Goal: Information Seeking & Learning: Find contact information

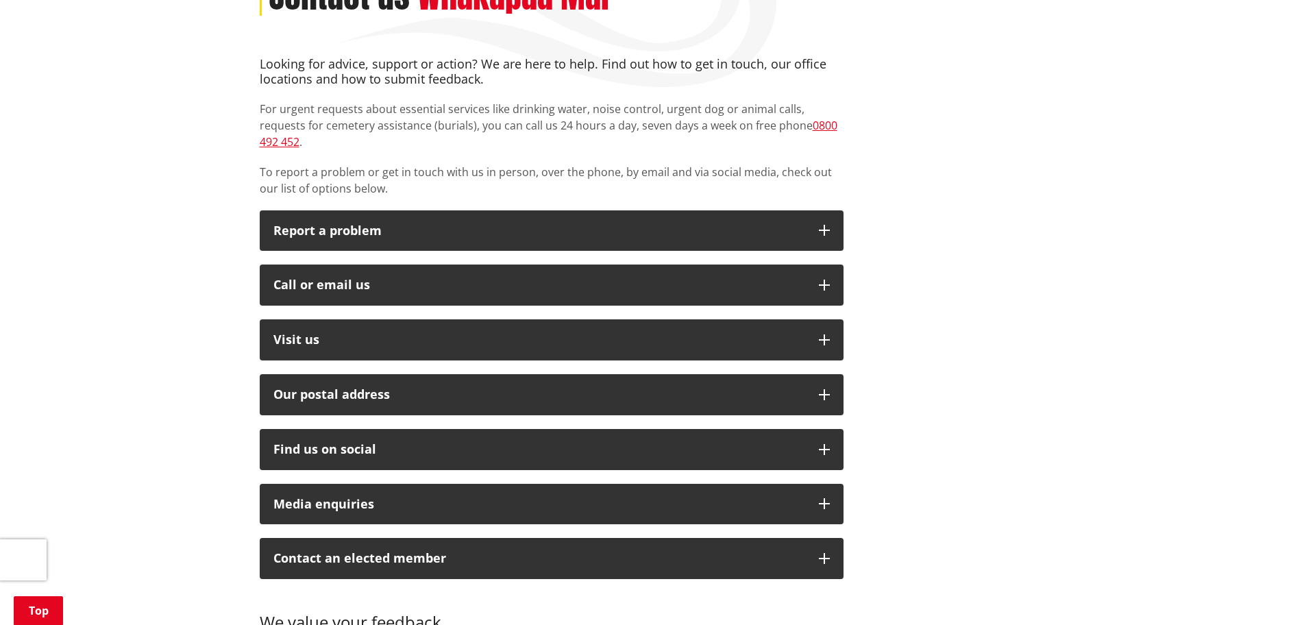
scroll to position [342, 0]
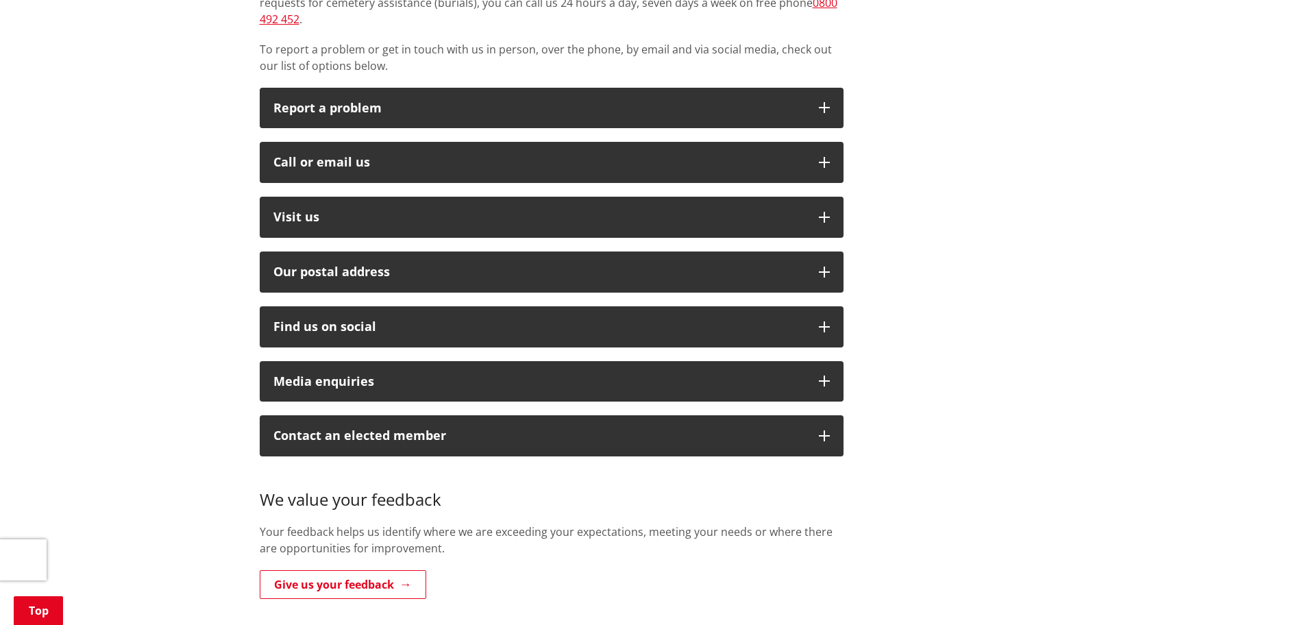
click at [219, 467] on div "Home Contact us Contact us Whakapaa Mai Looking for advice, support or action? …" at bounding box center [652, 314] width 1304 height 1038
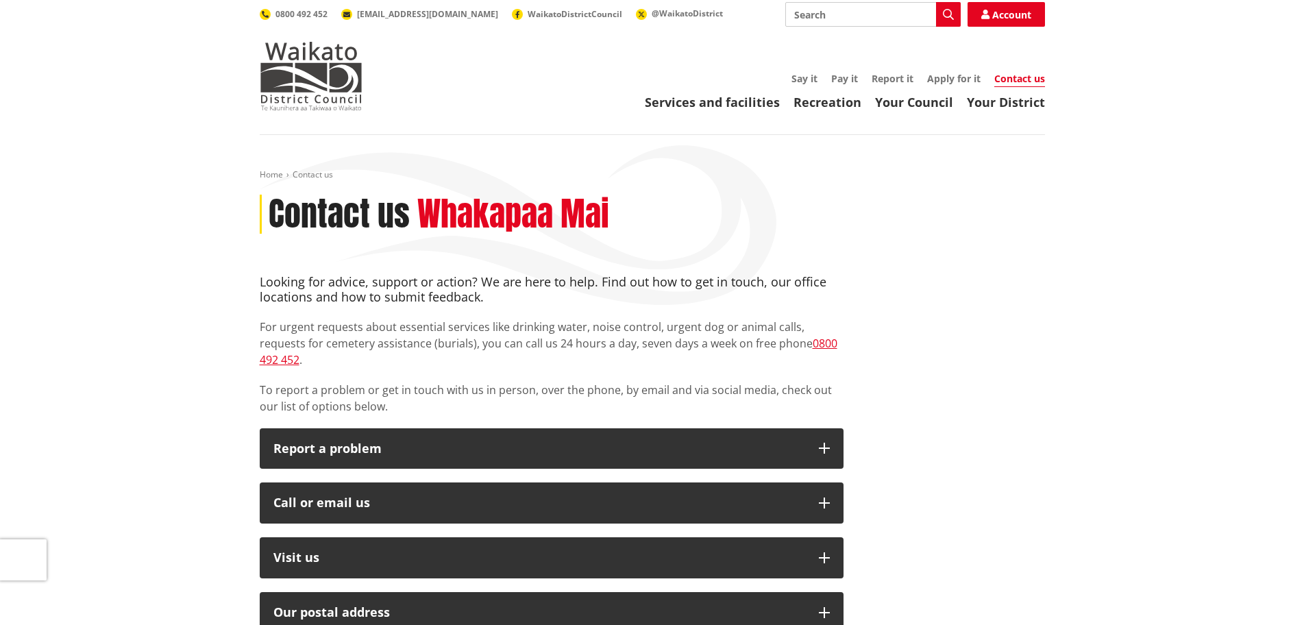
scroll to position [0, 0]
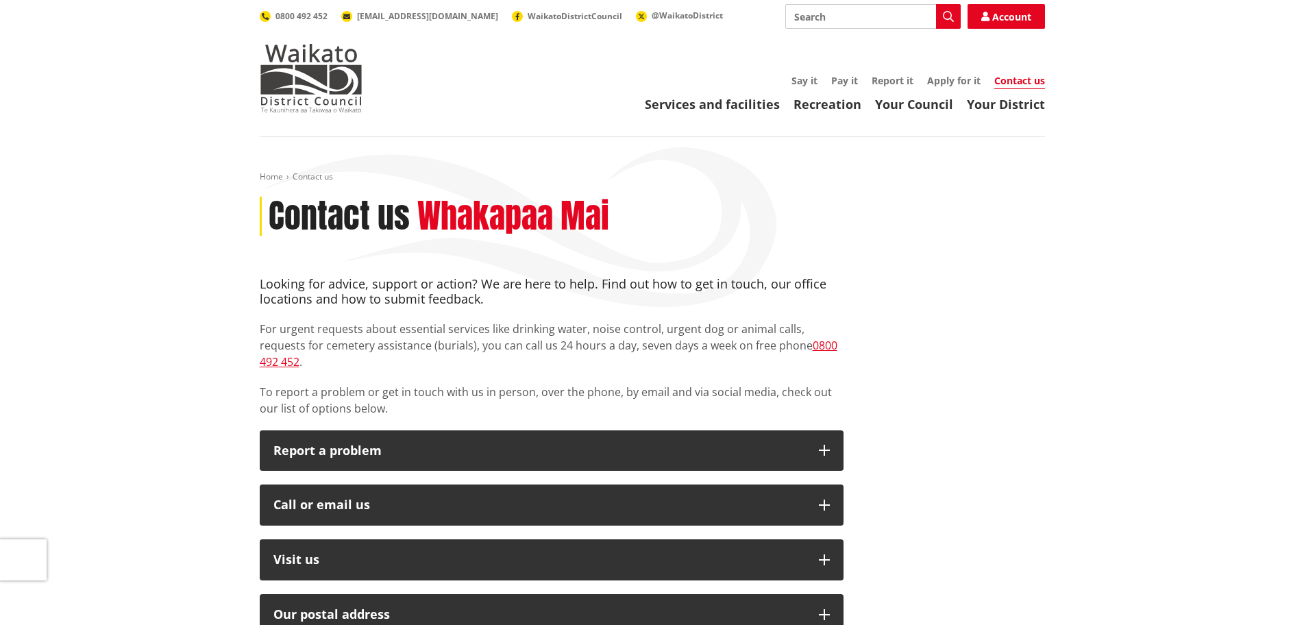
drag, startPoint x: 214, startPoint y: 519, endPoint x: 237, endPoint y: 297, distance: 223.2
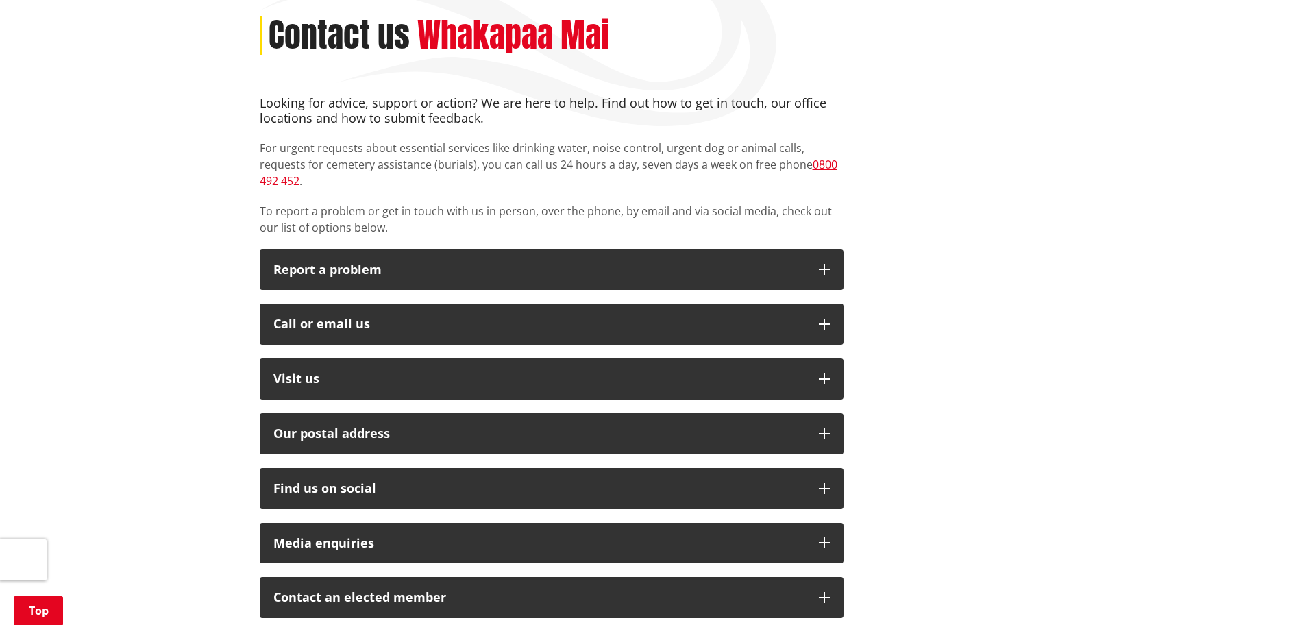
scroll to position [205, 0]
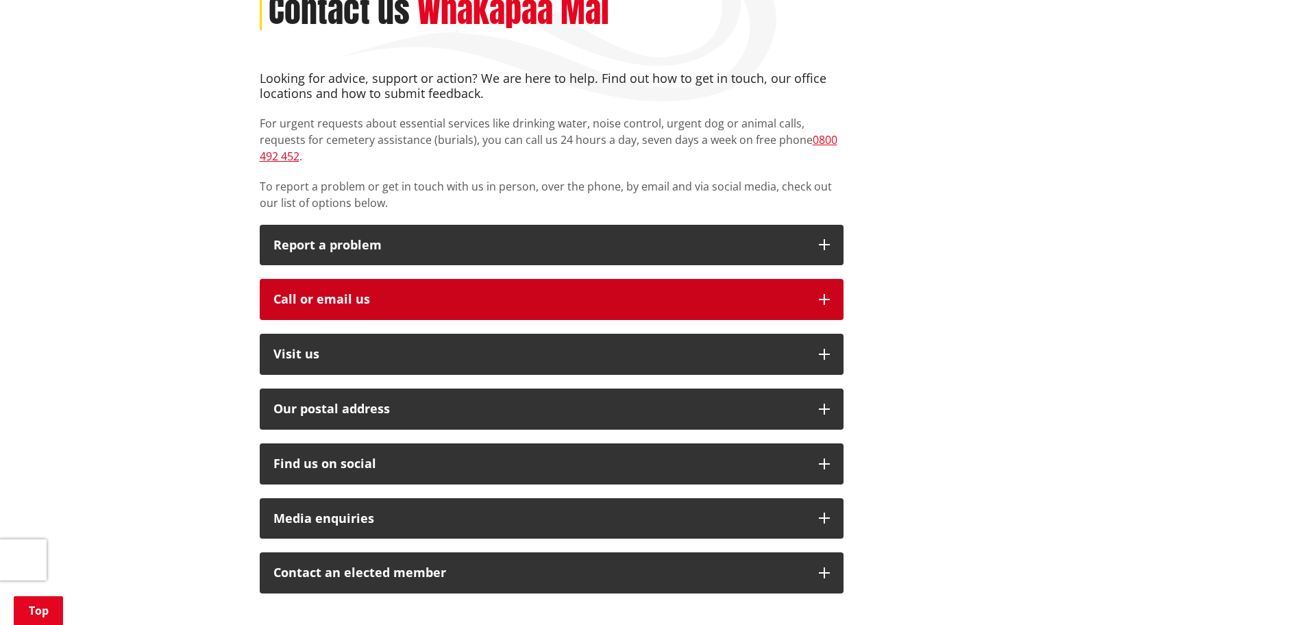
click at [423, 292] on button "Call or email us" at bounding box center [552, 299] width 584 height 41
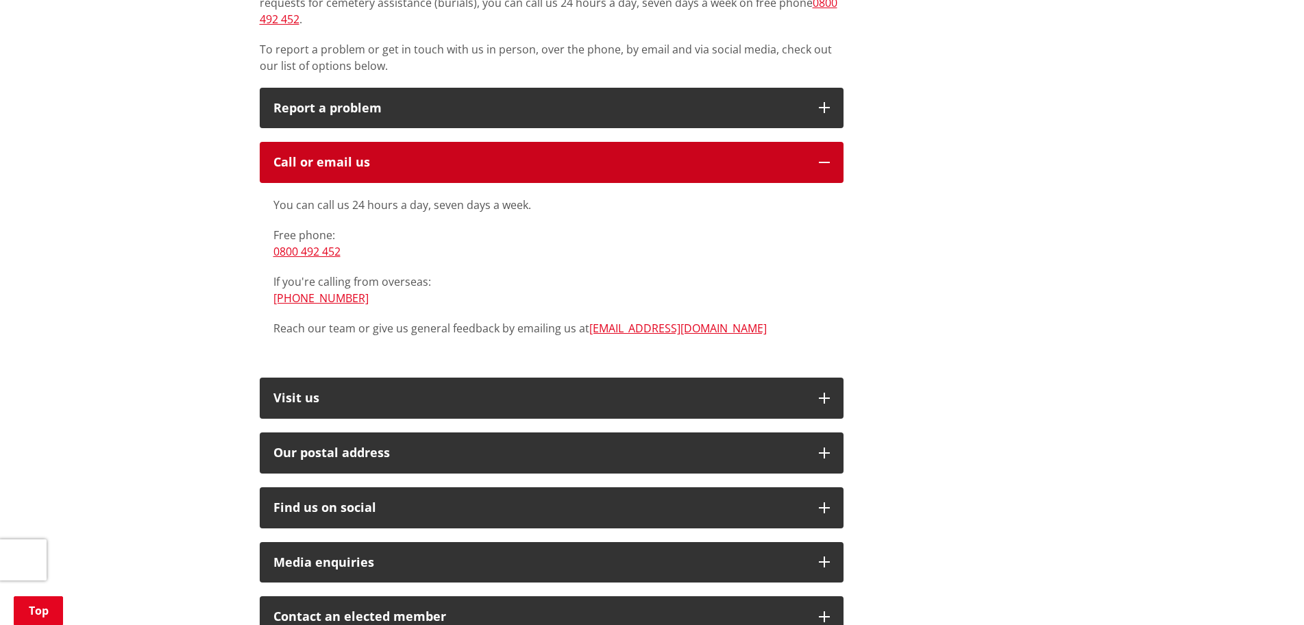
scroll to position [411, 0]
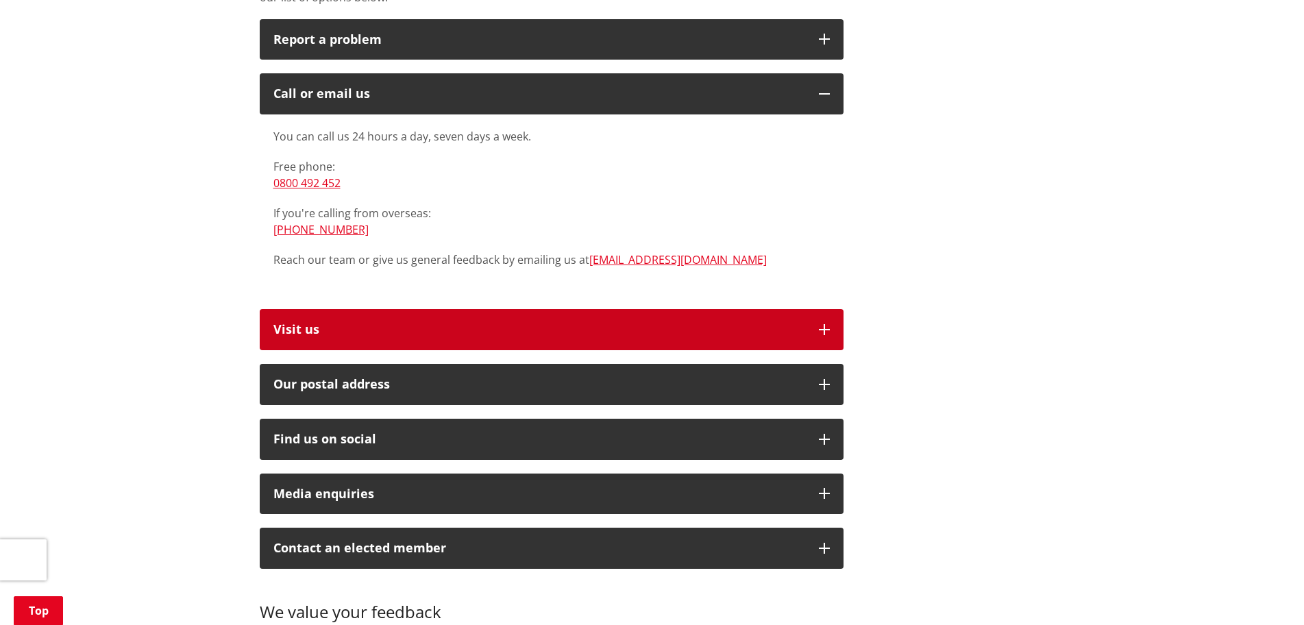
click at [829, 309] on button "Visit us" at bounding box center [552, 329] width 584 height 41
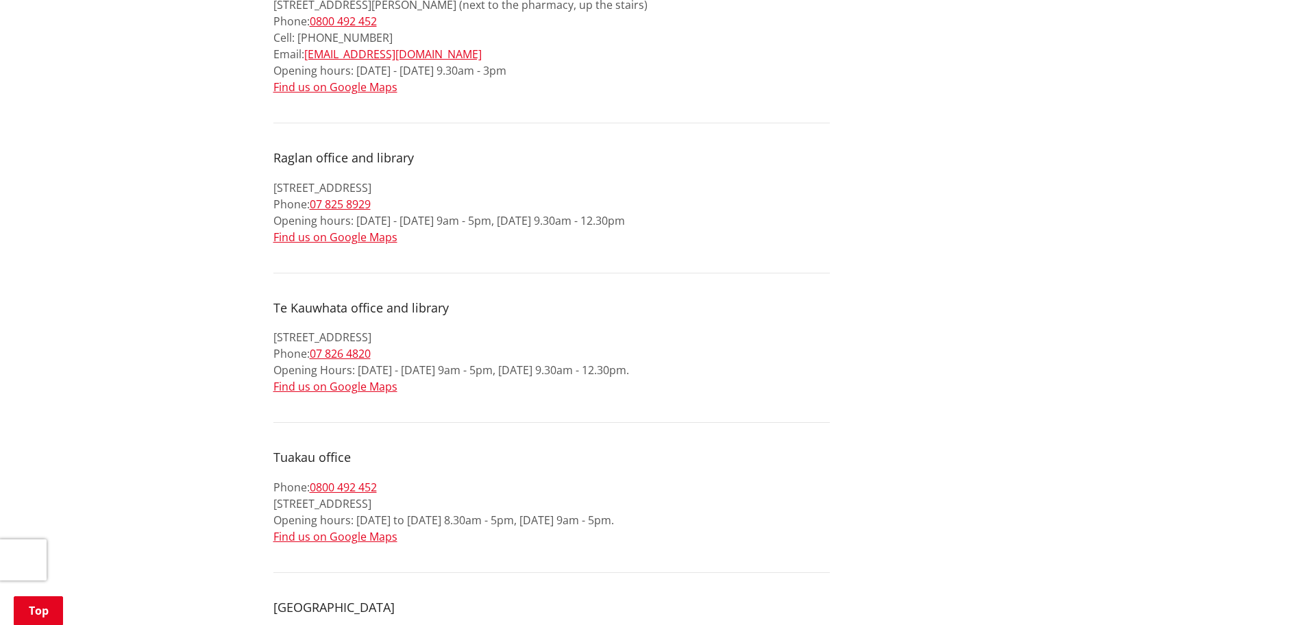
scroll to position [1781, 0]
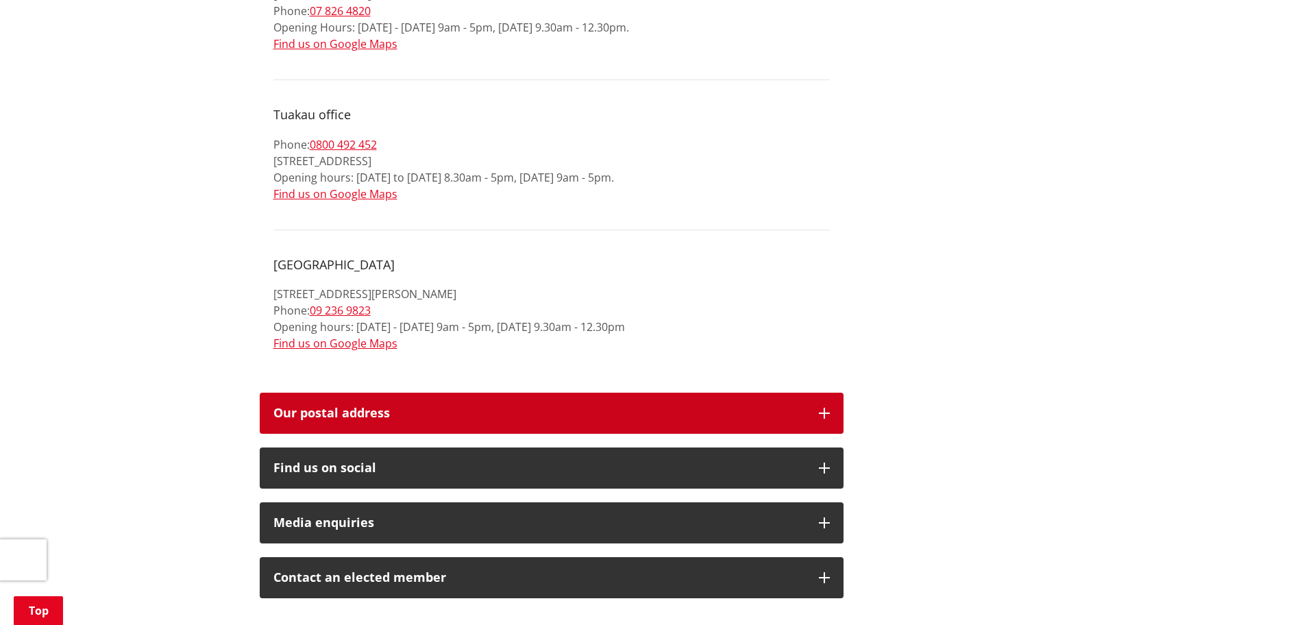
click at [829, 408] on icon "button" at bounding box center [824, 413] width 11 height 11
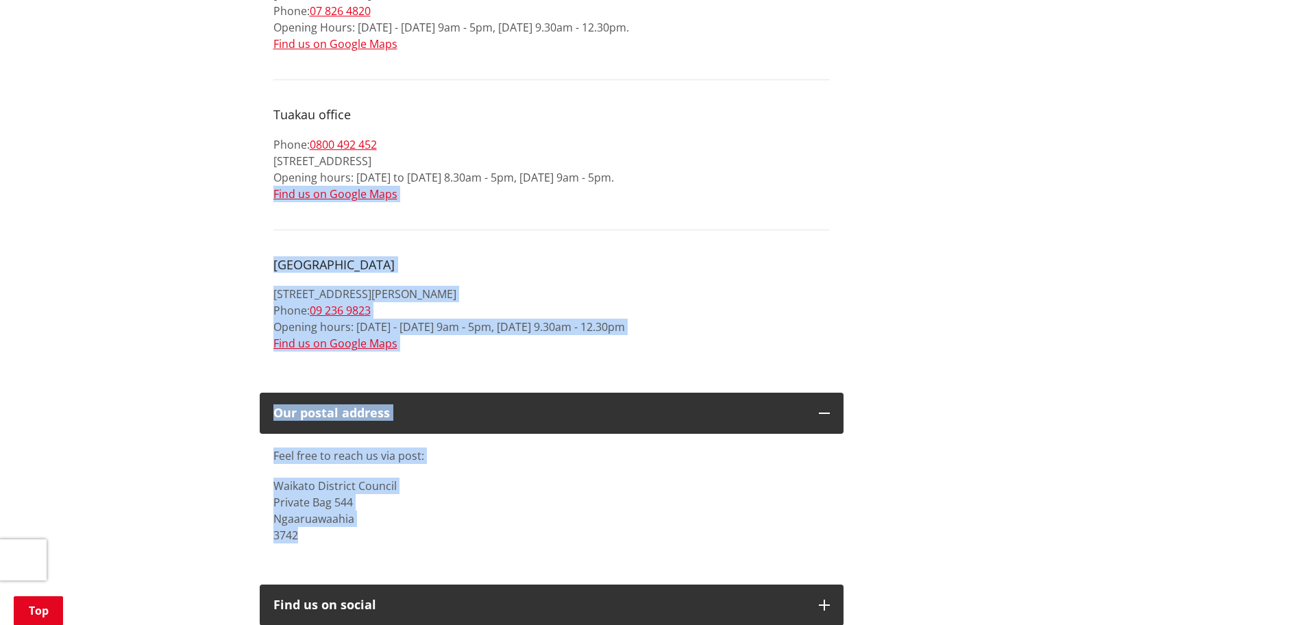
drag, startPoint x: 332, startPoint y: 524, endPoint x: 253, endPoint y: 179, distance: 353.3
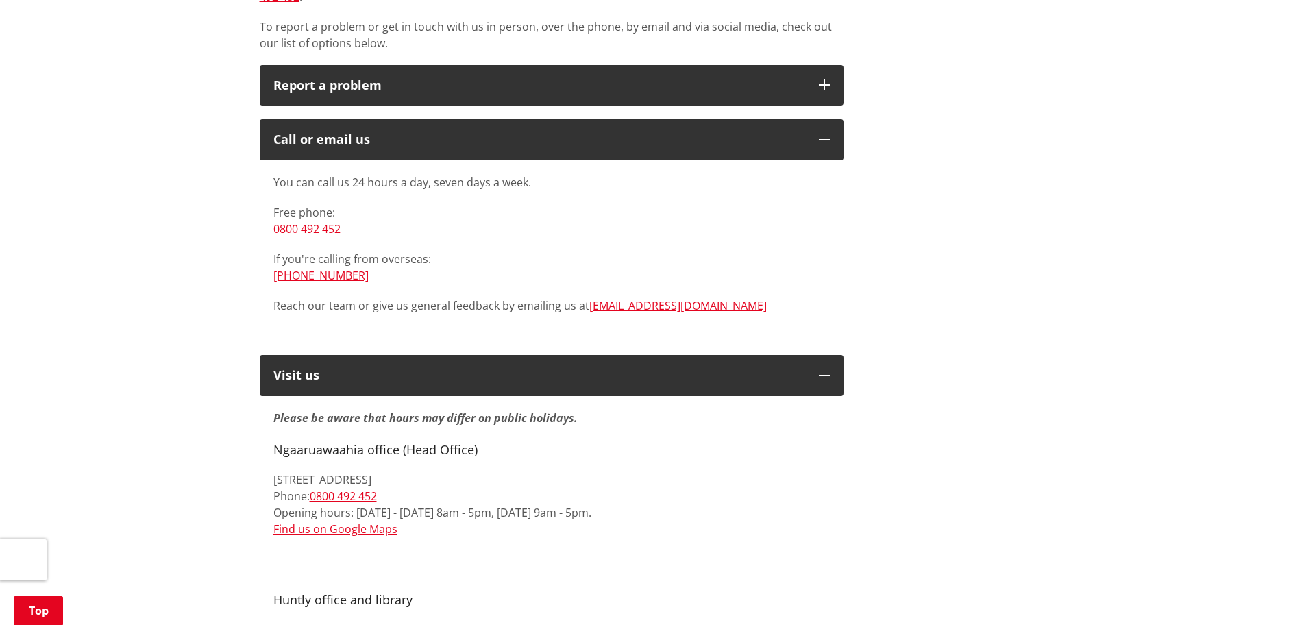
scroll to position [205, 0]
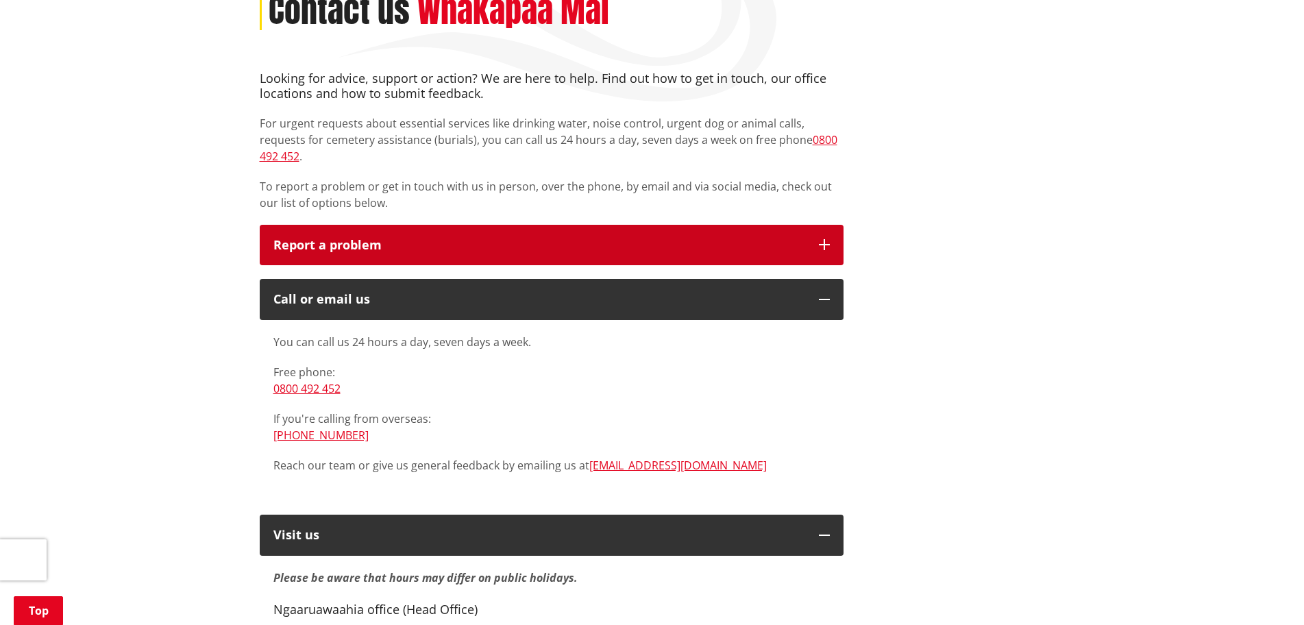
click at [836, 240] on button "Report a problem" at bounding box center [552, 245] width 584 height 41
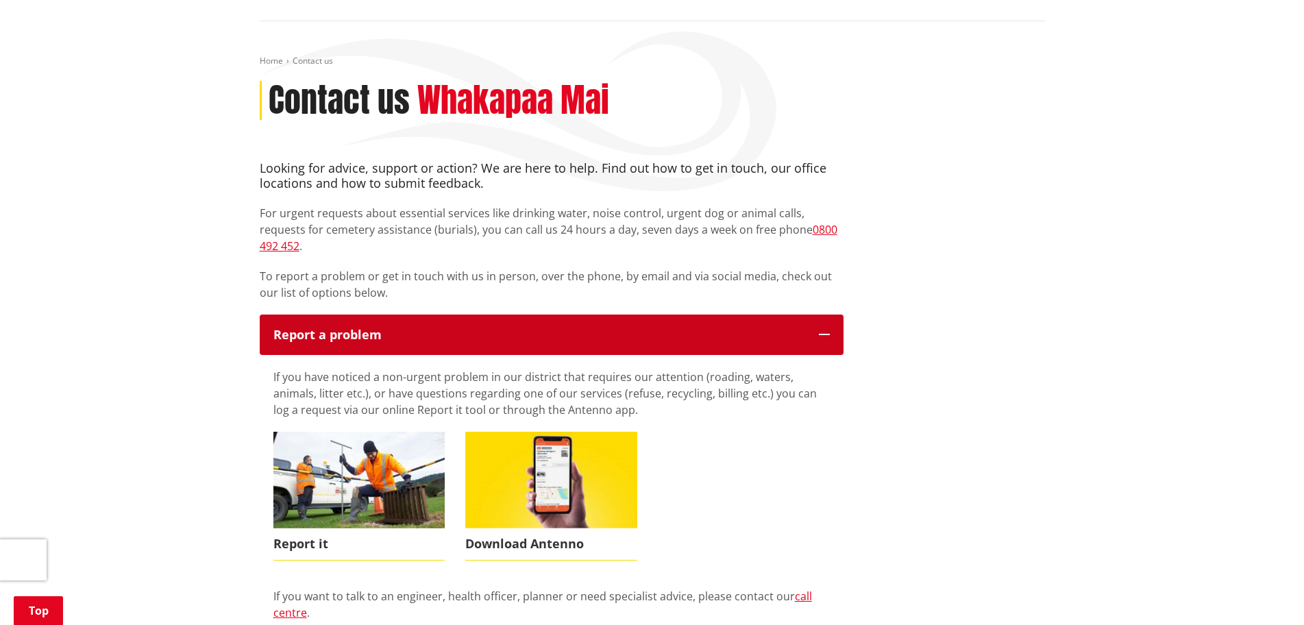
scroll to position [0, 0]
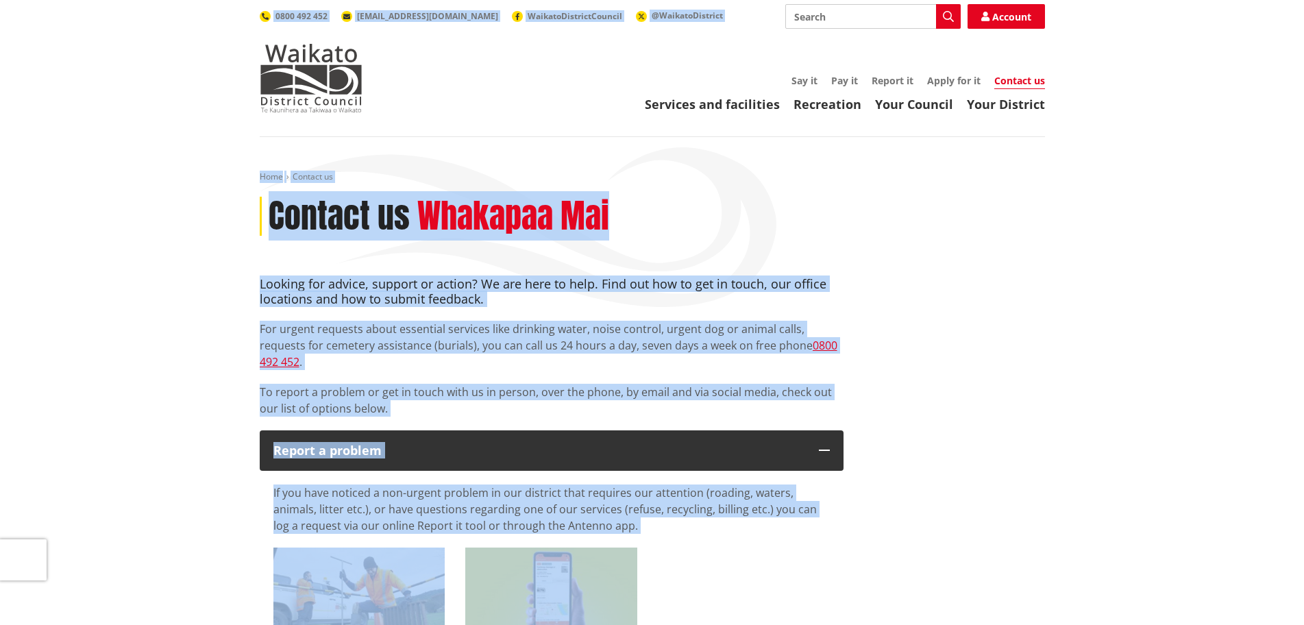
drag, startPoint x: 242, startPoint y: 17, endPoint x: 962, endPoint y: 347, distance: 792.0
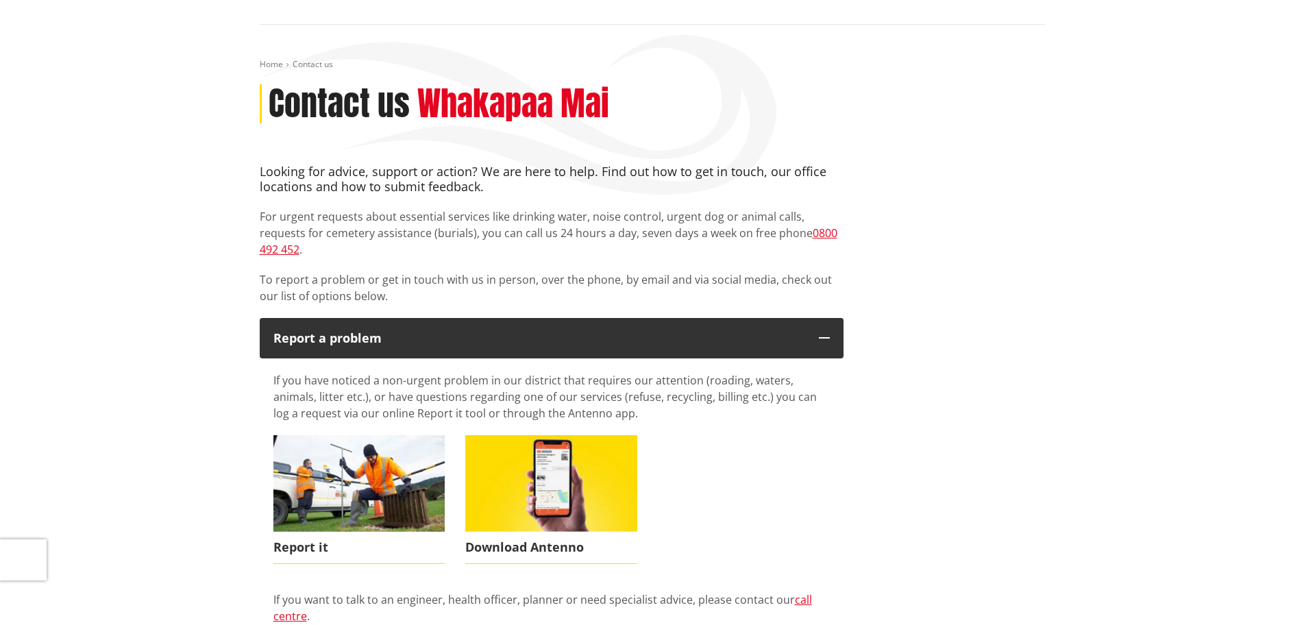
scroll to position [137, 0]
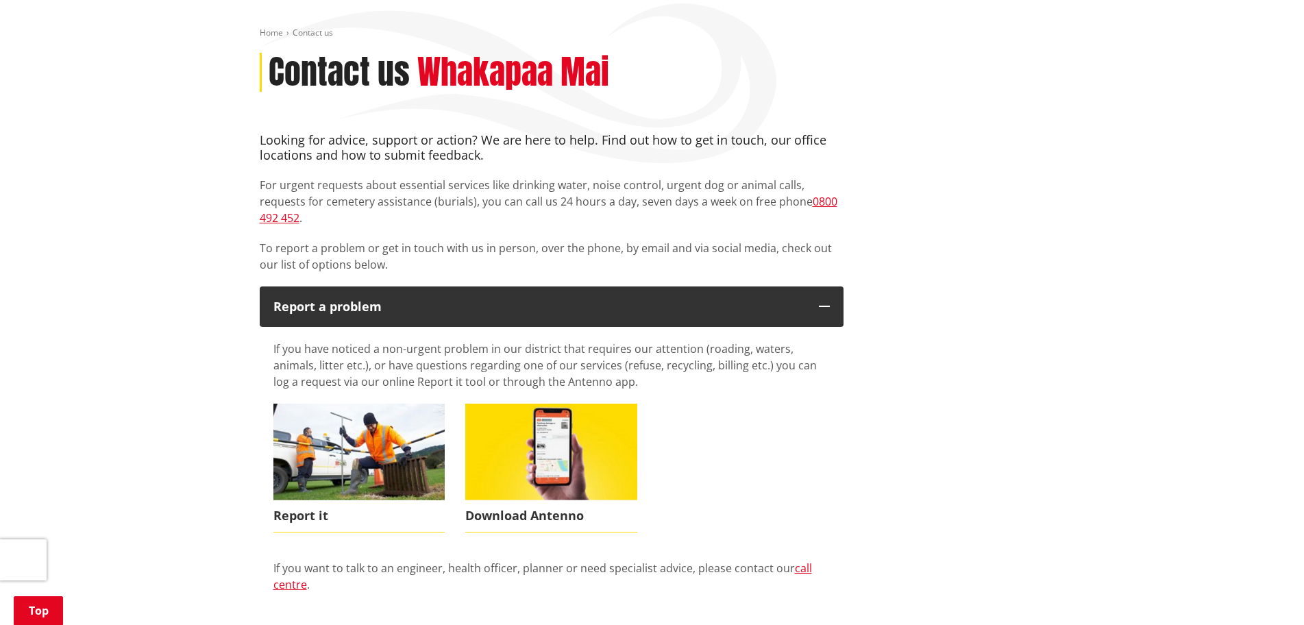
drag, startPoint x: 1049, startPoint y: 232, endPoint x: 1052, endPoint y: 247, distance: 15.3
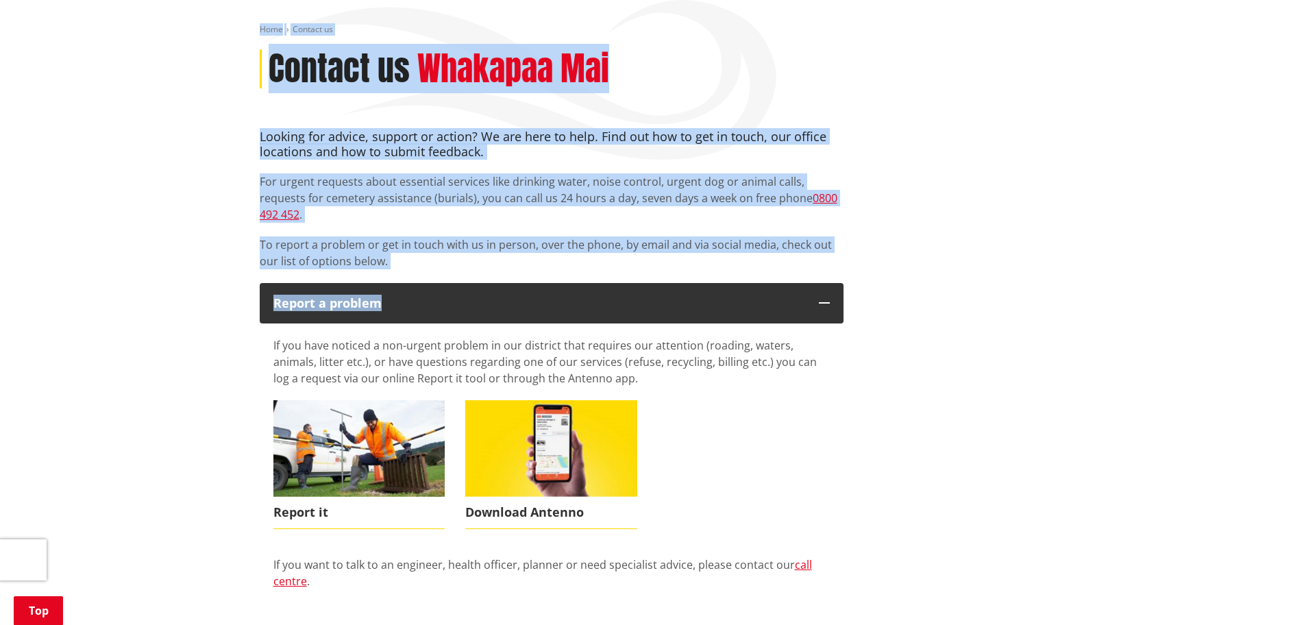
drag, startPoint x: 279, startPoint y: 31, endPoint x: 926, endPoint y: 237, distance: 678.7
